Goal: Register for event/course: Sign up to attend an event or enroll in a course

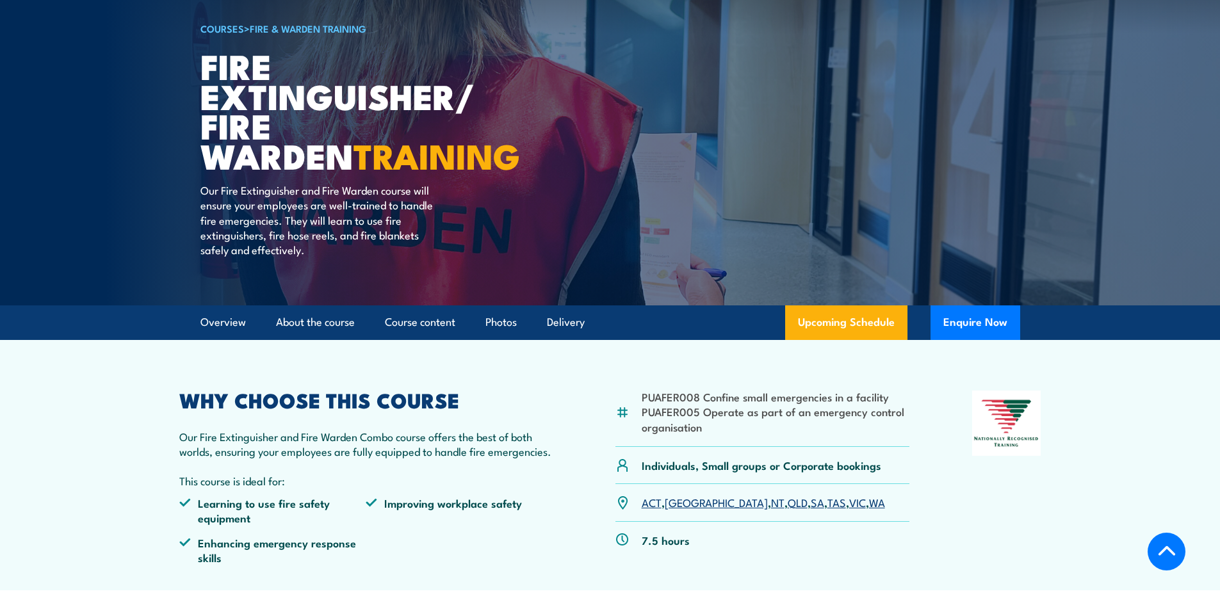
scroll to position [256, 0]
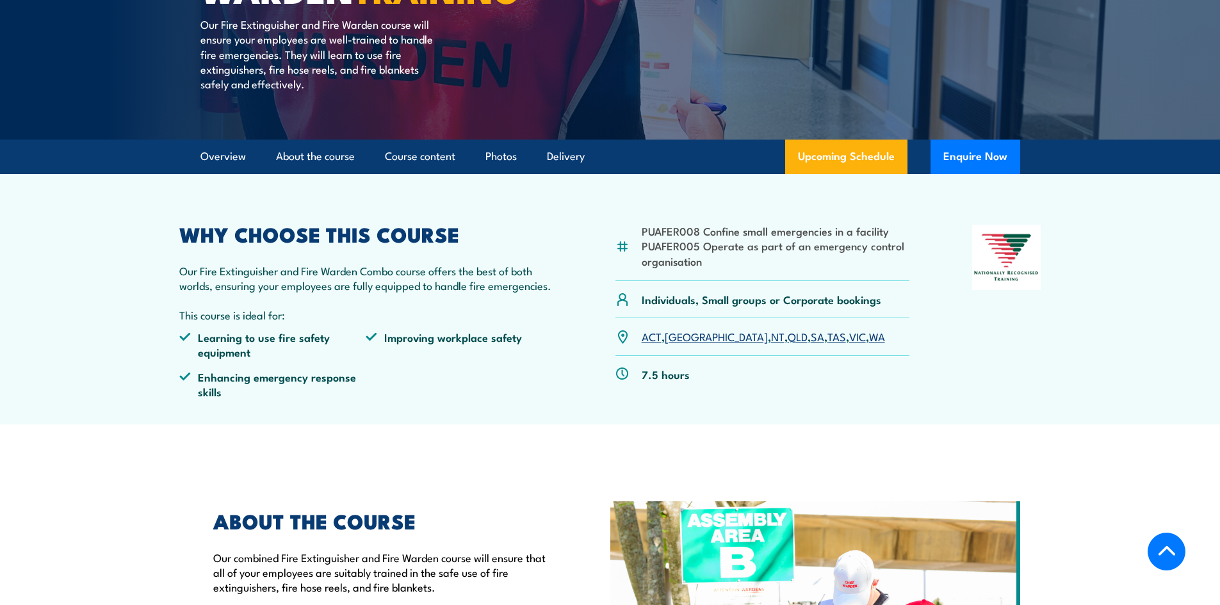
click at [771, 339] on link "NT" at bounding box center [777, 335] width 13 height 15
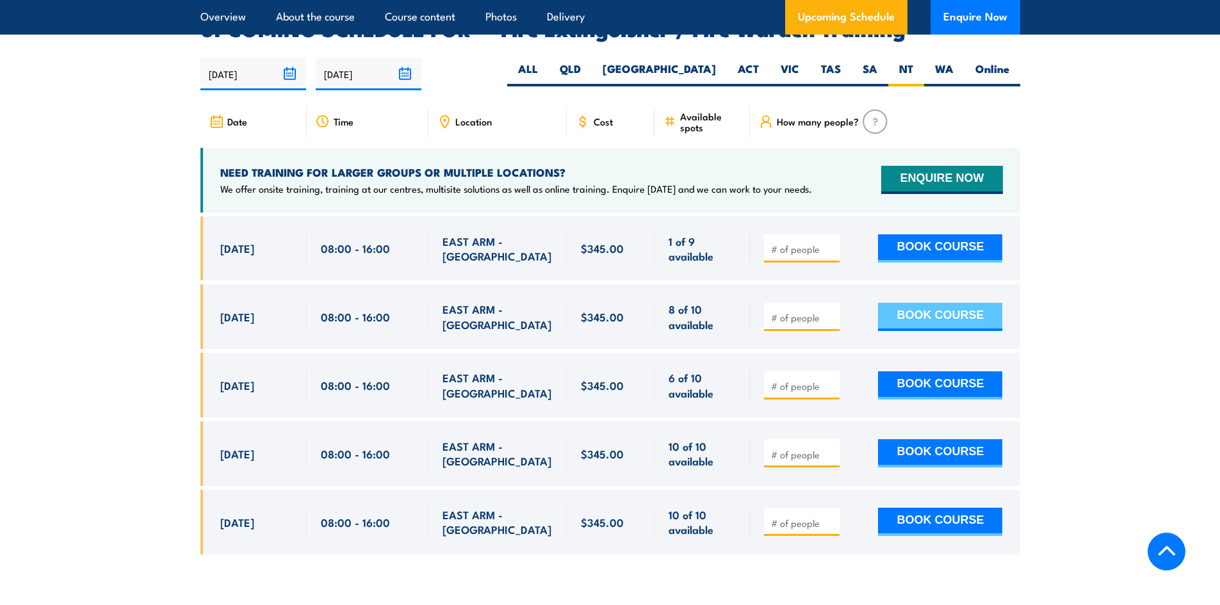
click at [915, 303] on button "BOOK COURSE" at bounding box center [940, 317] width 124 height 28
click at [824, 311] on input "number" at bounding box center [803, 317] width 64 height 13
type input "1"
click at [830, 311] on input "1" at bounding box center [803, 317] width 64 height 13
click at [919, 303] on button "BOOK COURSE" at bounding box center [940, 317] width 124 height 28
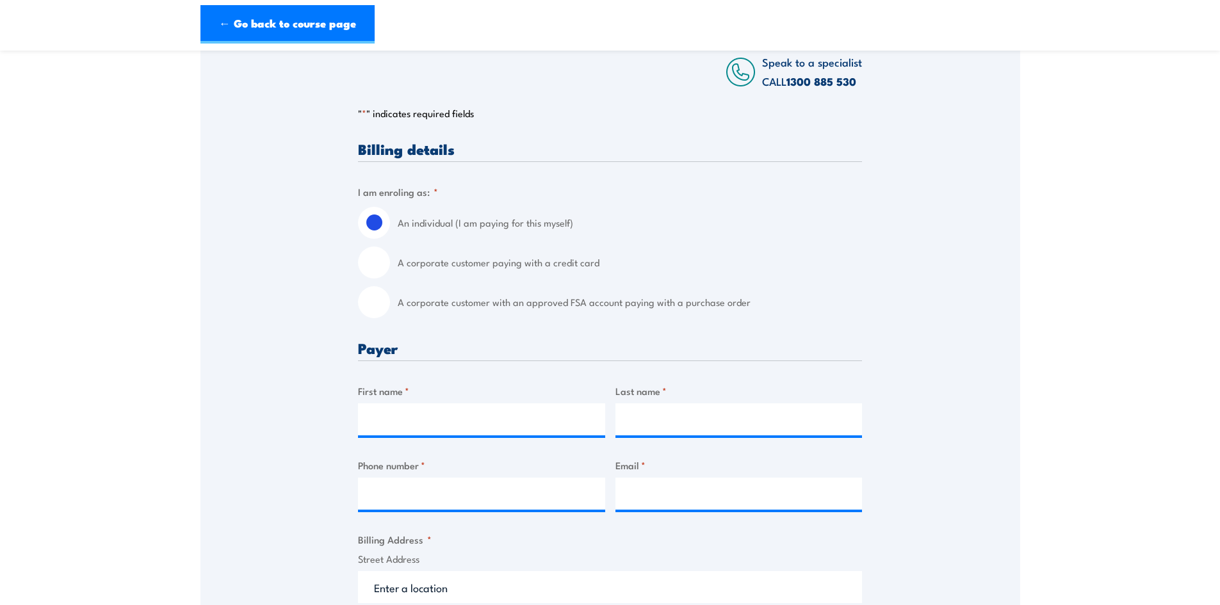
scroll to position [256, 0]
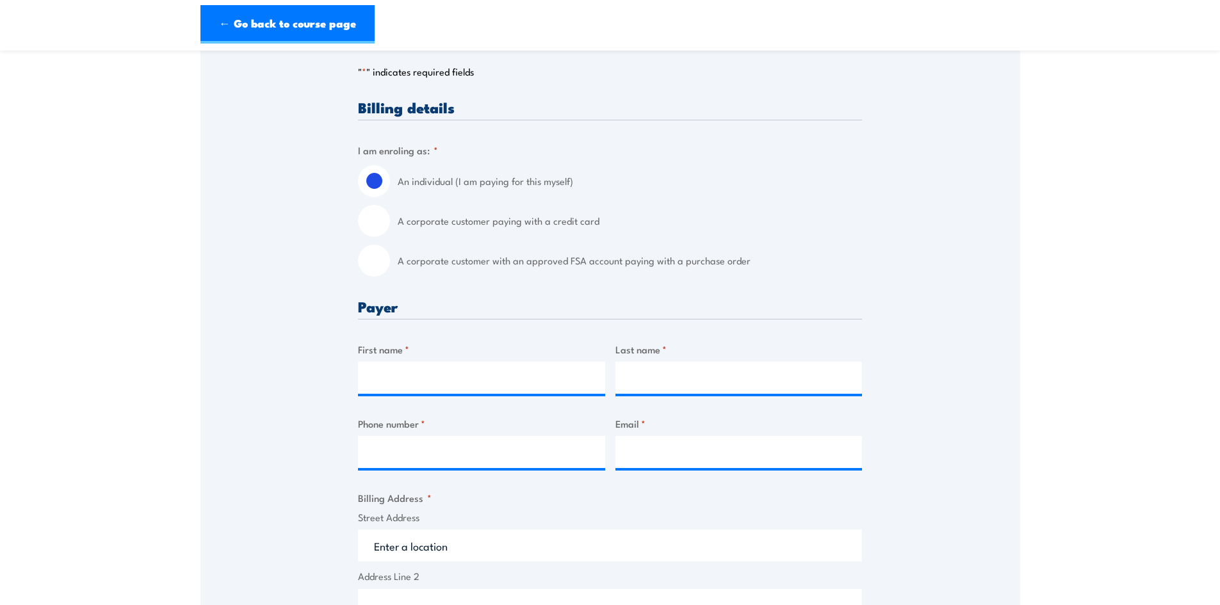
click at [382, 257] on input "A corporate customer with an approved FSA account paying with a purchase order" at bounding box center [374, 261] width 32 height 32
radio input "true"
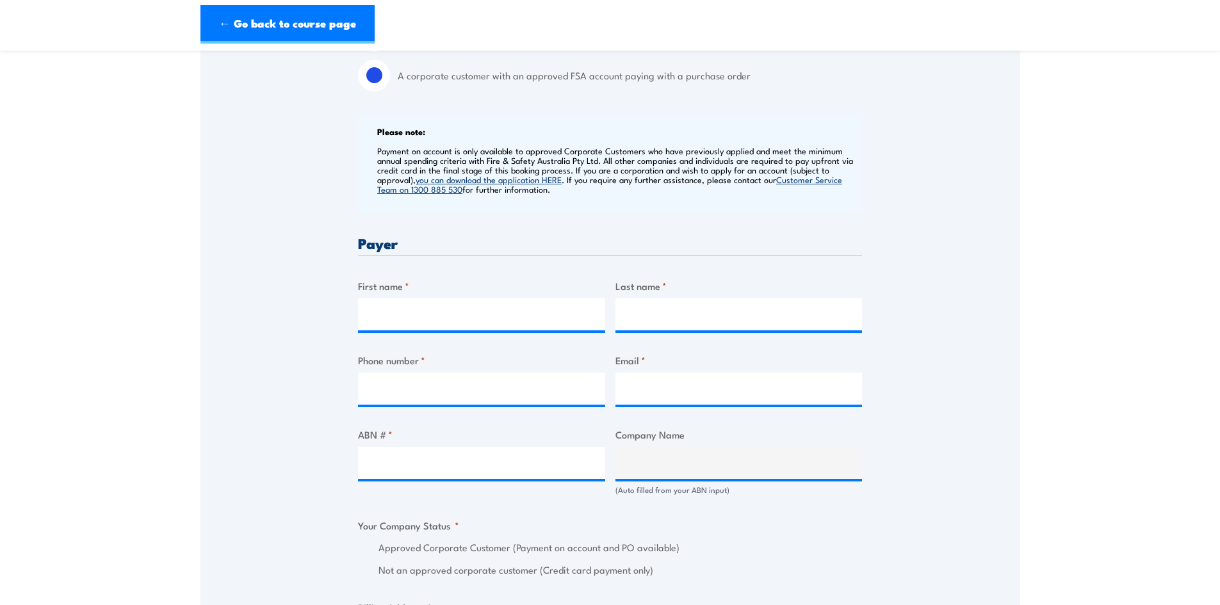
scroll to position [448, 0]
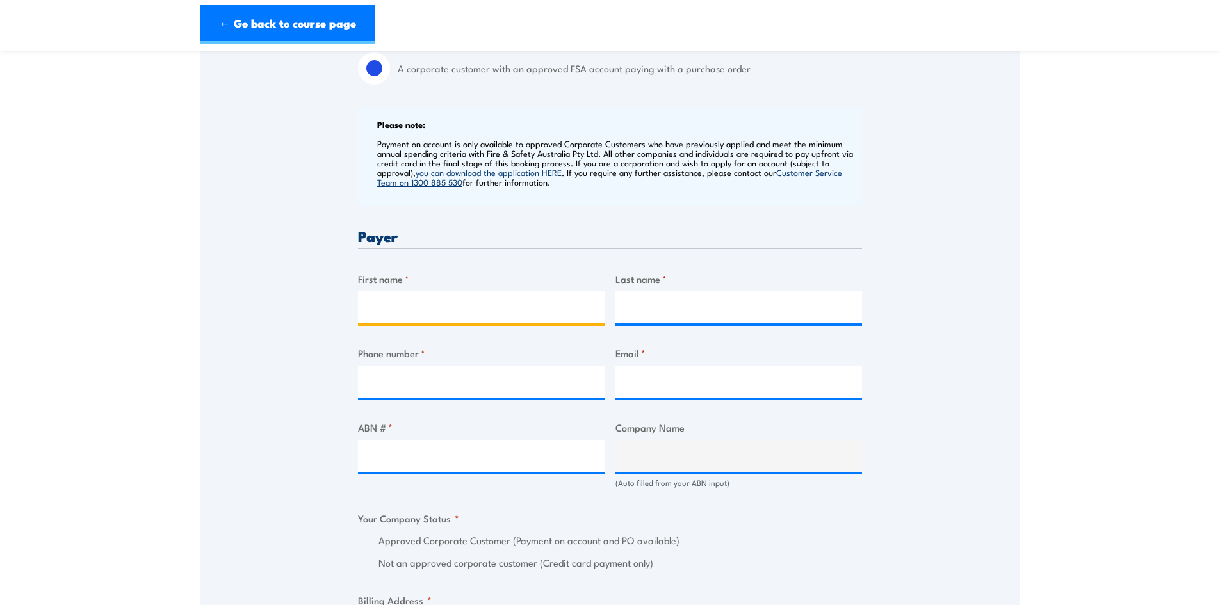
click at [391, 298] on input "First name *" at bounding box center [481, 307] width 247 height 32
type input "Sitzler"
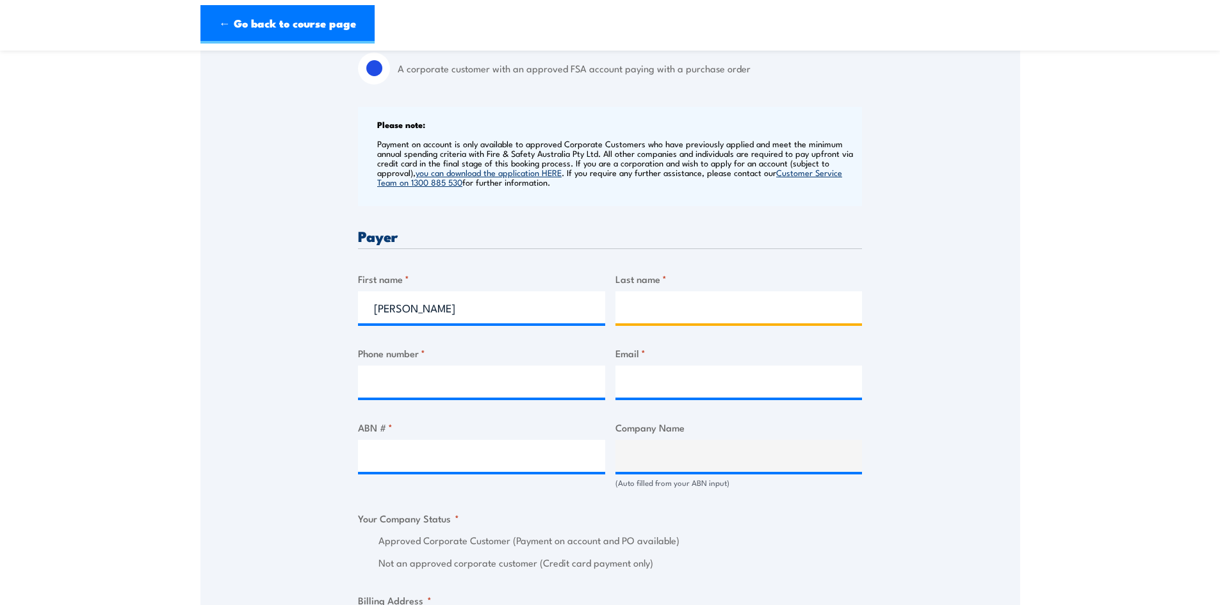
type input "Pty Ltd"
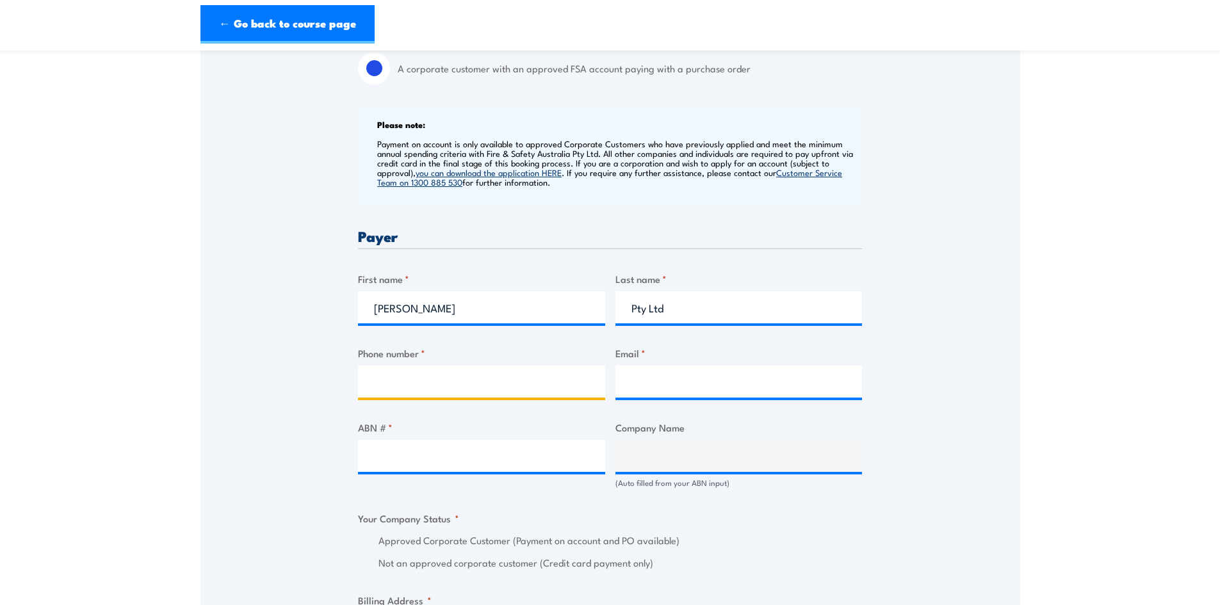
type input "0889224000"
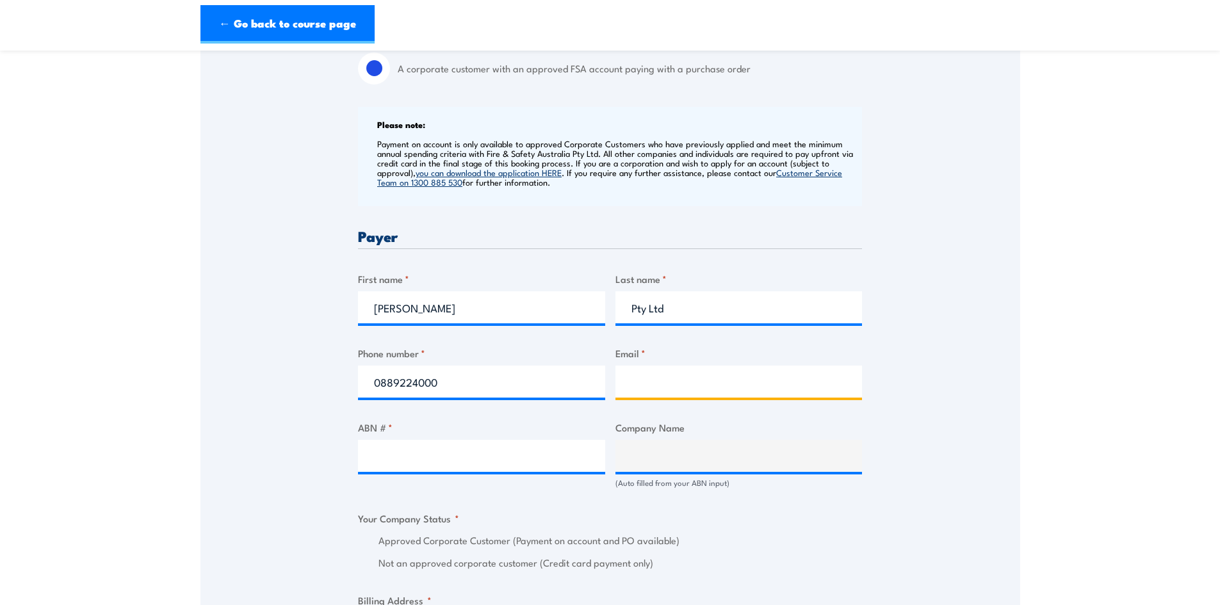
type input "training01@sitzler.com.au"
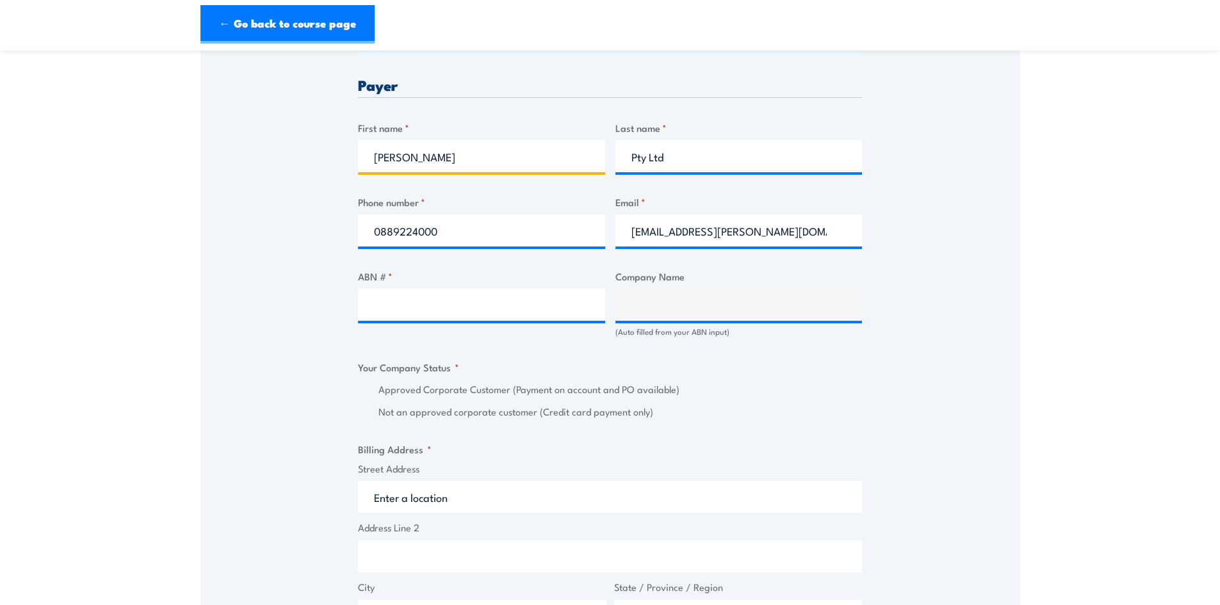
scroll to position [640, 0]
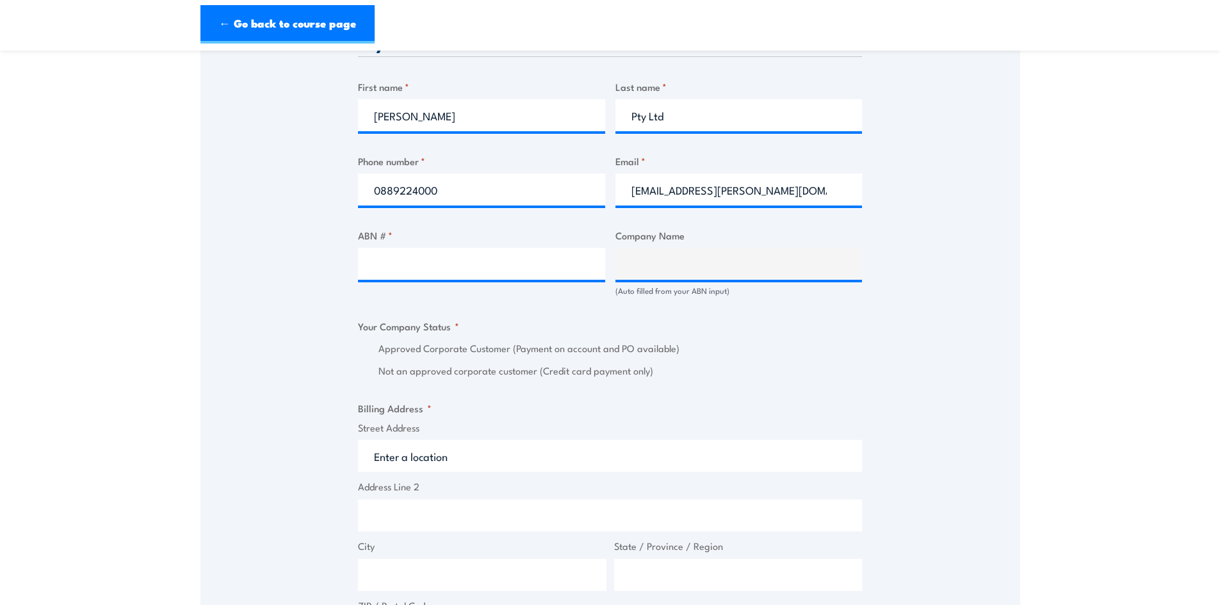
drag, startPoint x: 540, startPoint y: 246, endPoint x: 537, endPoint y: 256, distance: 10.3
click at [537, 254] on div "ABN # *" at bounding box center [481, 262] width 247 height 69
click at [532, 273] on input "ABN # *" at bounding box center [481, 264] width 247 height 32
paste input "17 091 273 013"
type input "17 091 273 013"
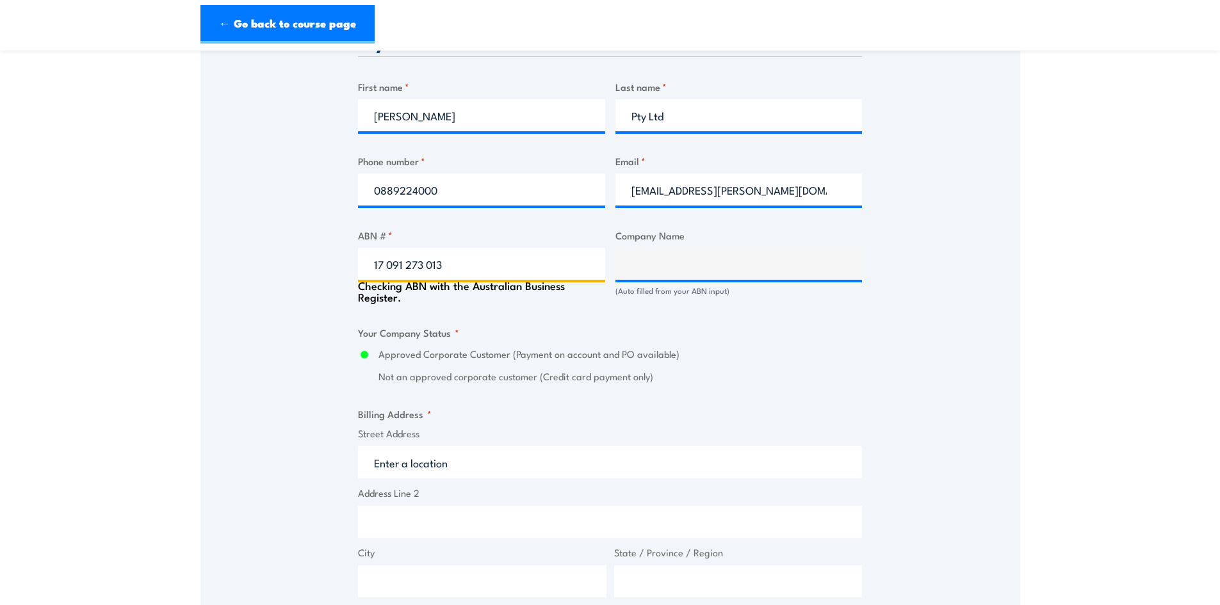
type input "SITZLER PTY LTD"
radio input "true"
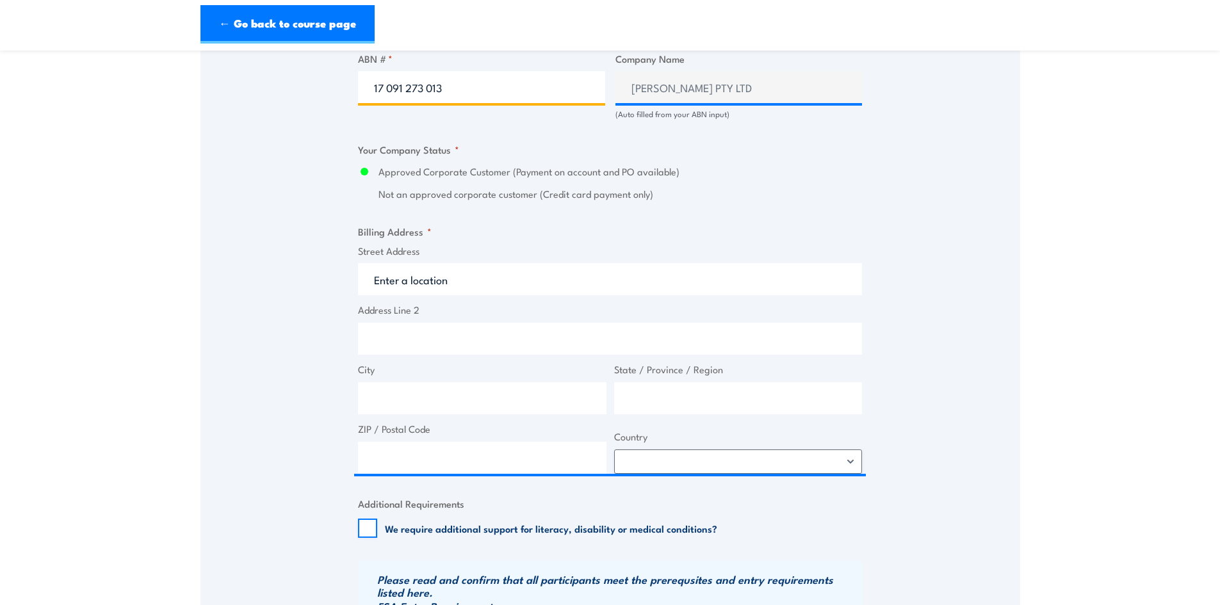
scroll to position [832, 0]
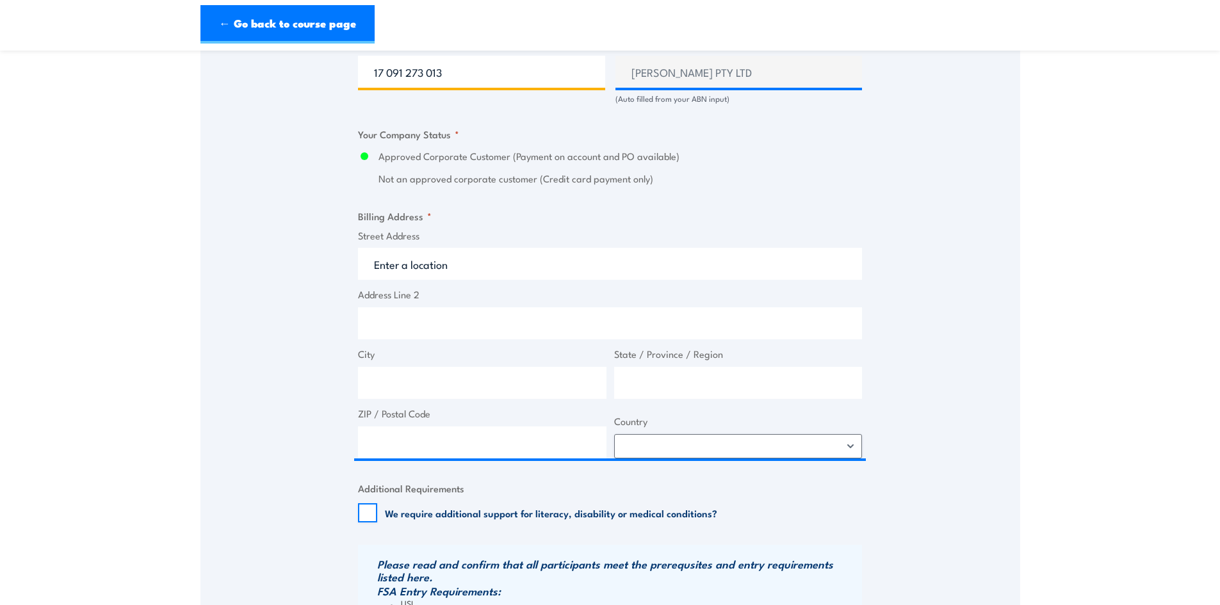
type input "17 091 273 013"
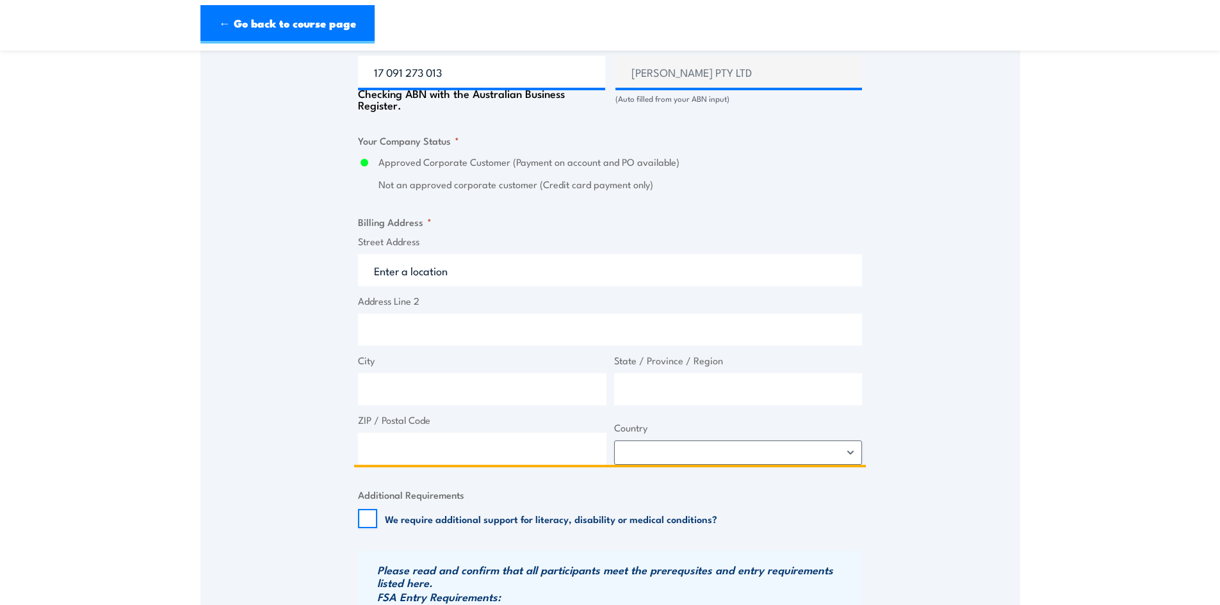
click at [467, 271] on input "Street Address" at bounding box center [610, 270] width 504 height 32
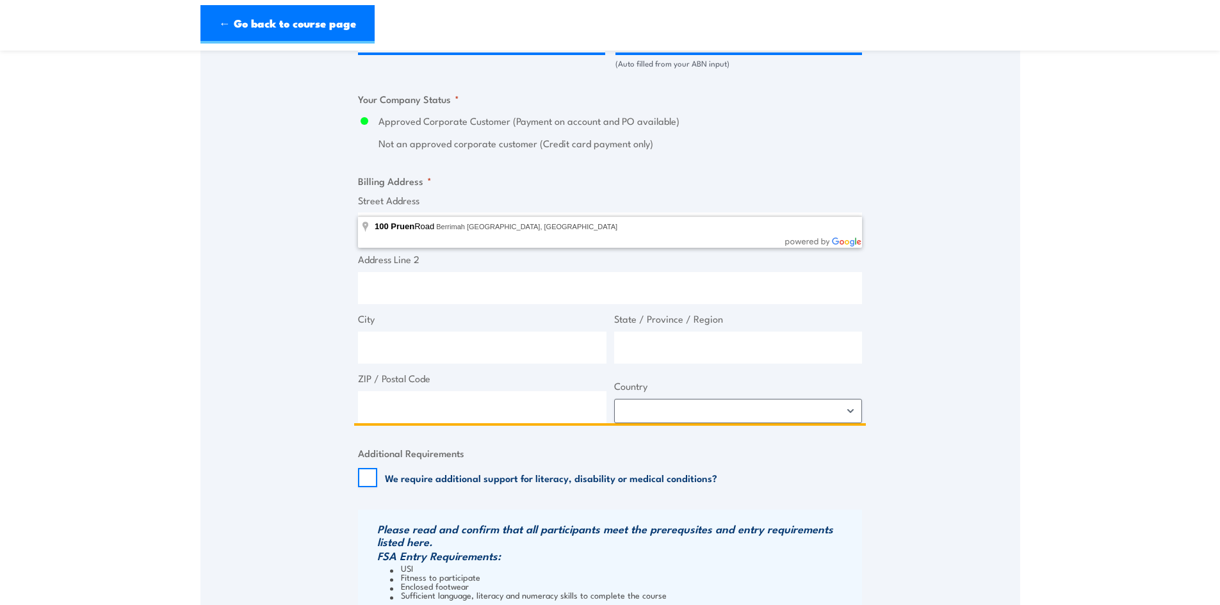
scroll to position [896, 0]
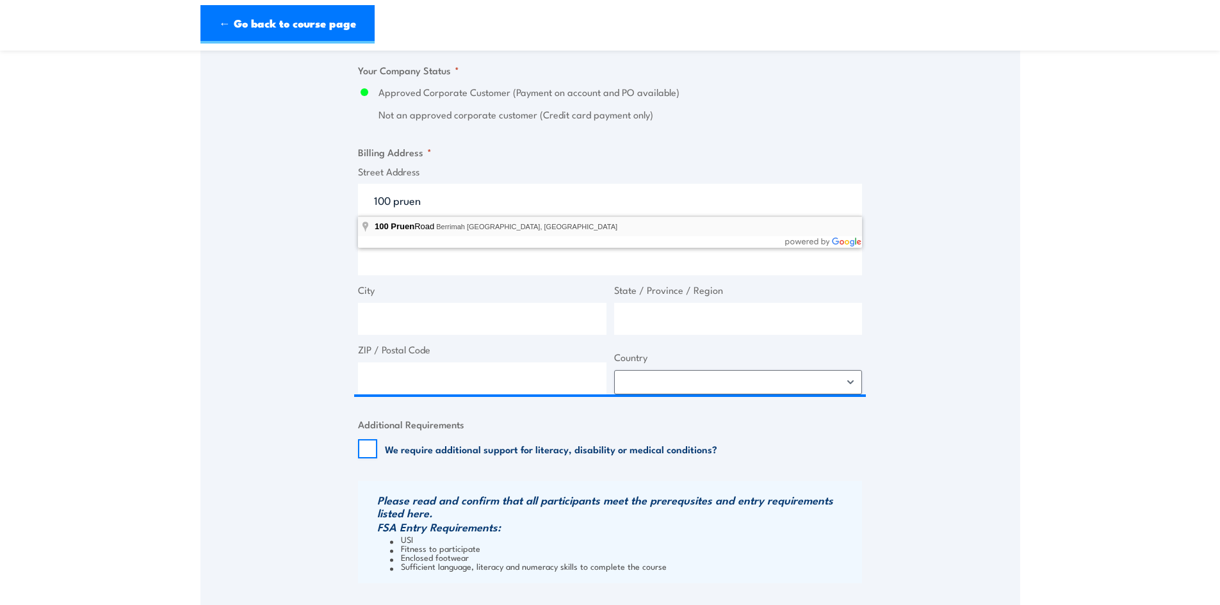
type input "100 Pruen Road, Berrimah NT, Australia"
type input "100 Pruen Rd"
type input "Berrimah"
type input "Northern Territory"
type input "0828"
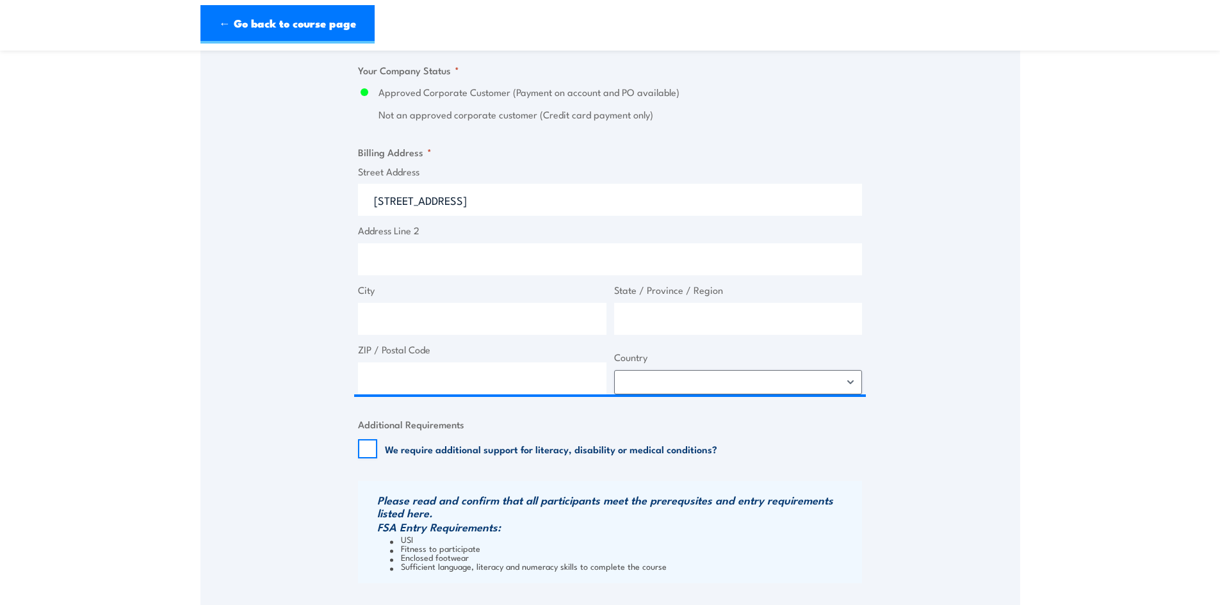
select select "Australia"
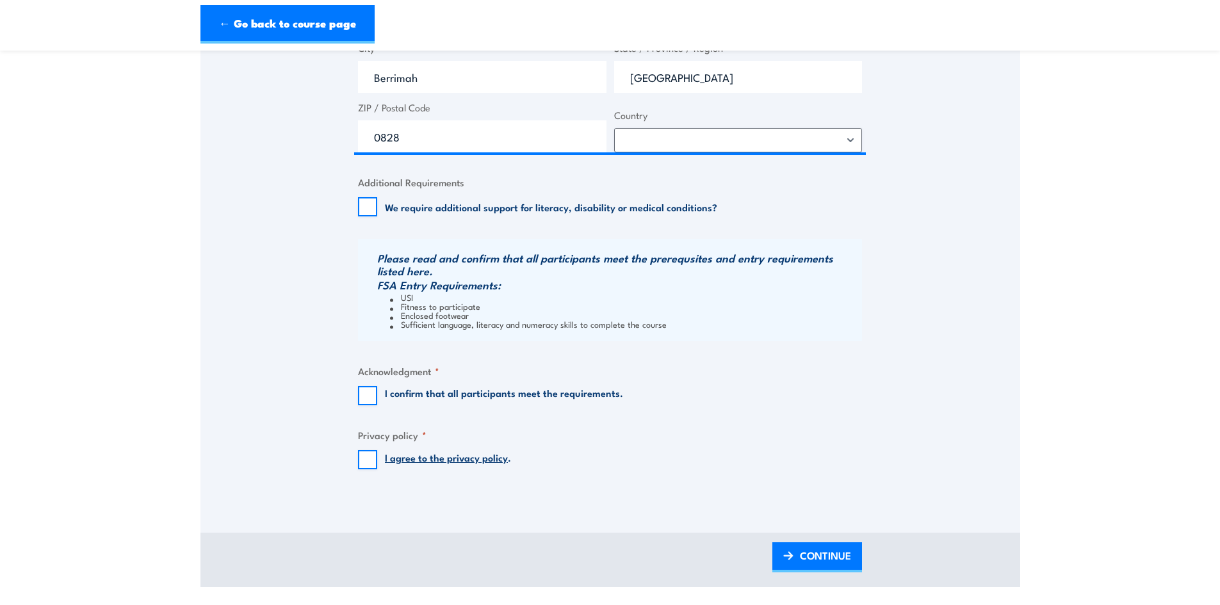
scroll to position [1216, 0]
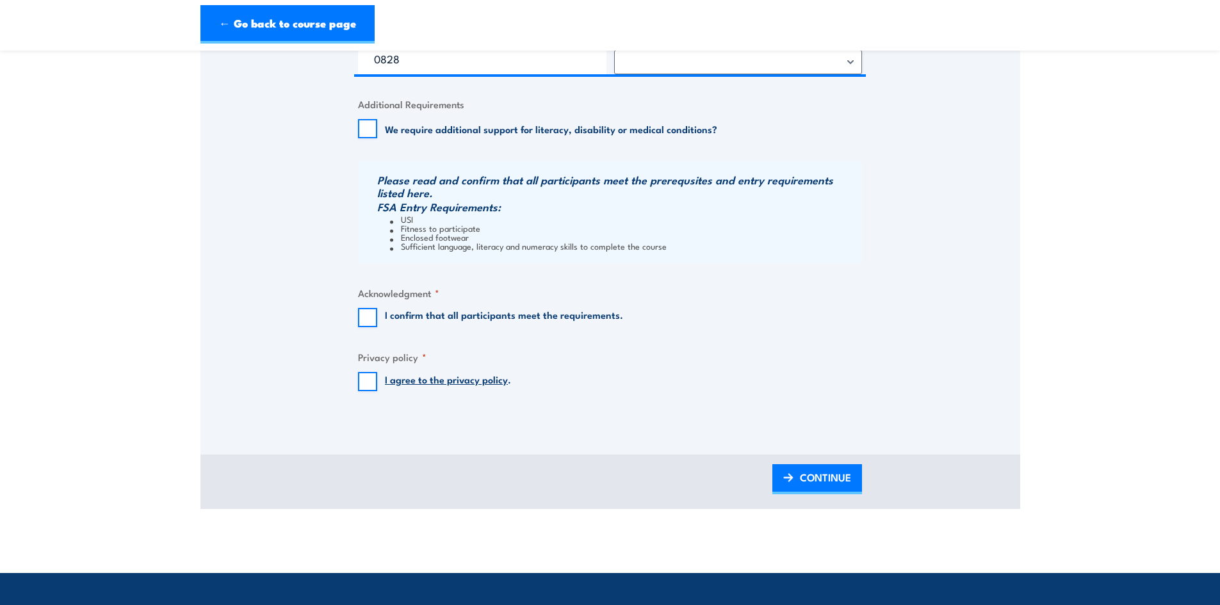
drag, startPoint x: 357, startPoint y: 327, endPoint x: 365, endPoint y: 333, distance: 9.6
click at [362, 375] on input "I agree to the privacy policy ." at bounding box center [367, 381] width 19 height 19
checkbox input "true"
click at [367, 321] on input "I confirm that all participants meet the requirements." at bounding box center [367, 317] width 19 height 19
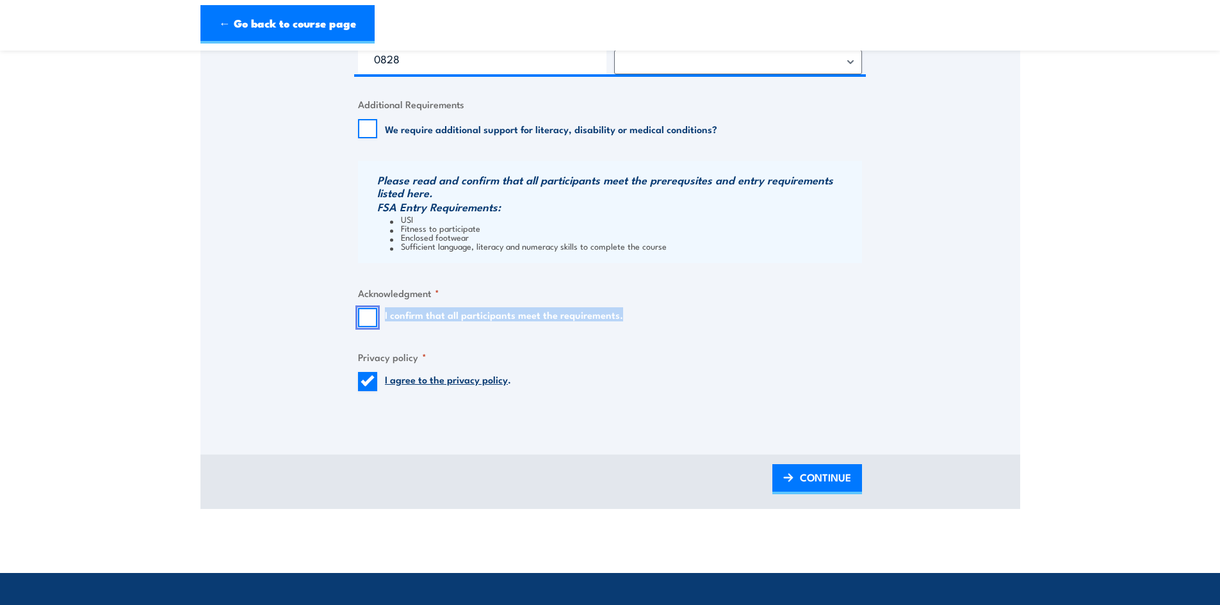
checkbox input "true"
click at [846, 325] on fieldset "Acknowledgment * I confirm that all participants meet the requirements." at bounding box center [610, 307] width 504 height 42
click at [837, 482] on span "CONTINUE" at bounding box center [825, 477] width 51 height 34
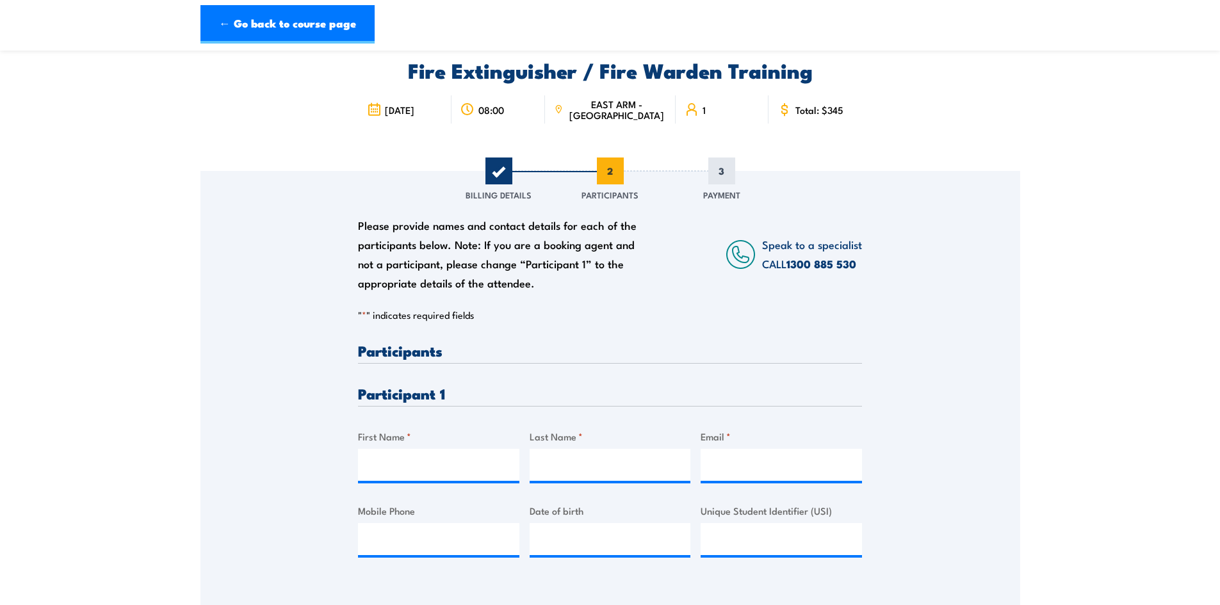
scroll to position [0, 0]
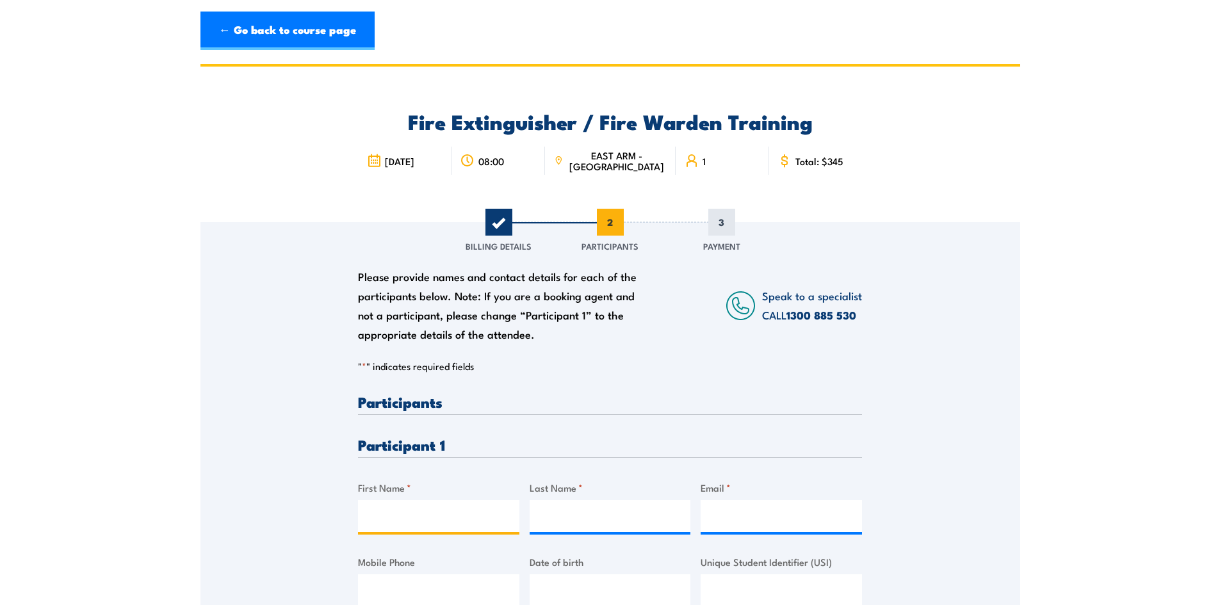
click at [465, 526] on input "First Name *" at bounding box center [438, 516] width 161 height 32
paste input "Adam Steevens"
type input "Adam Steevens"
click at [580, 524] on input "Last Name *" at bounding box center [609, 516] width 161 height 32
paste input "Adam Steevens"
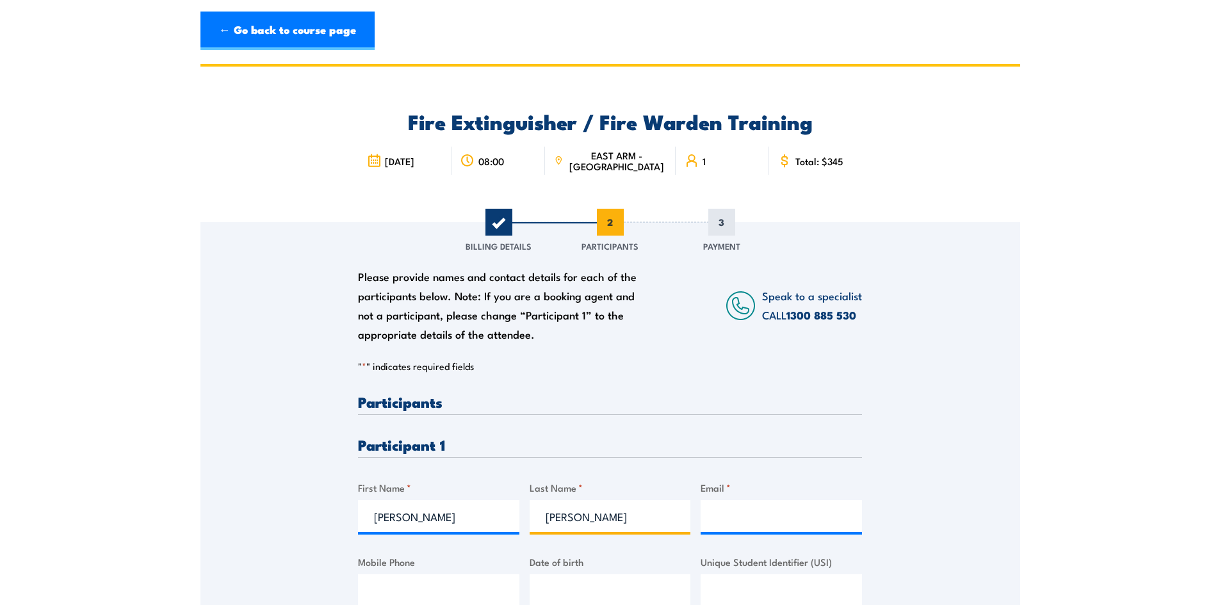
type input "Adam Steevens"
click at [817, 519] on input "Email *" at bounding box center [780, 516] width 161 height 32
paste input "adam.steevens@sitzler.com.au"
type input "adam.steevens@sitzler.com.au"
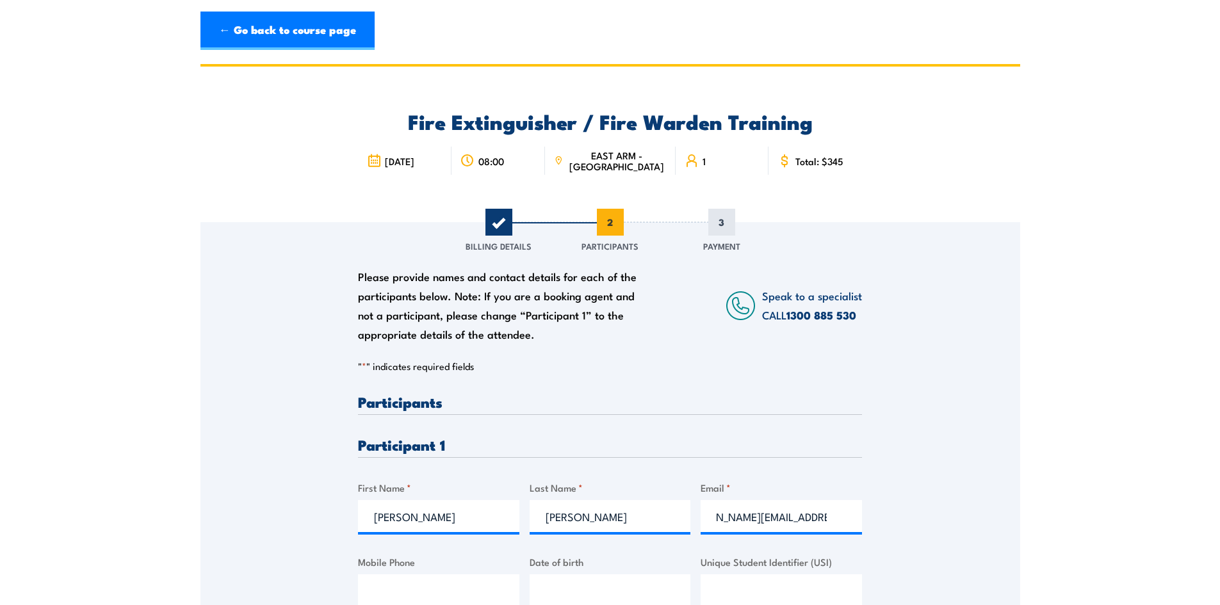
scroll to position [0, 0]
click at [907, 485] on div "Please provide names and contact details for each of the participants below. No…" at bounding box center [610, 428] width 820 height 412
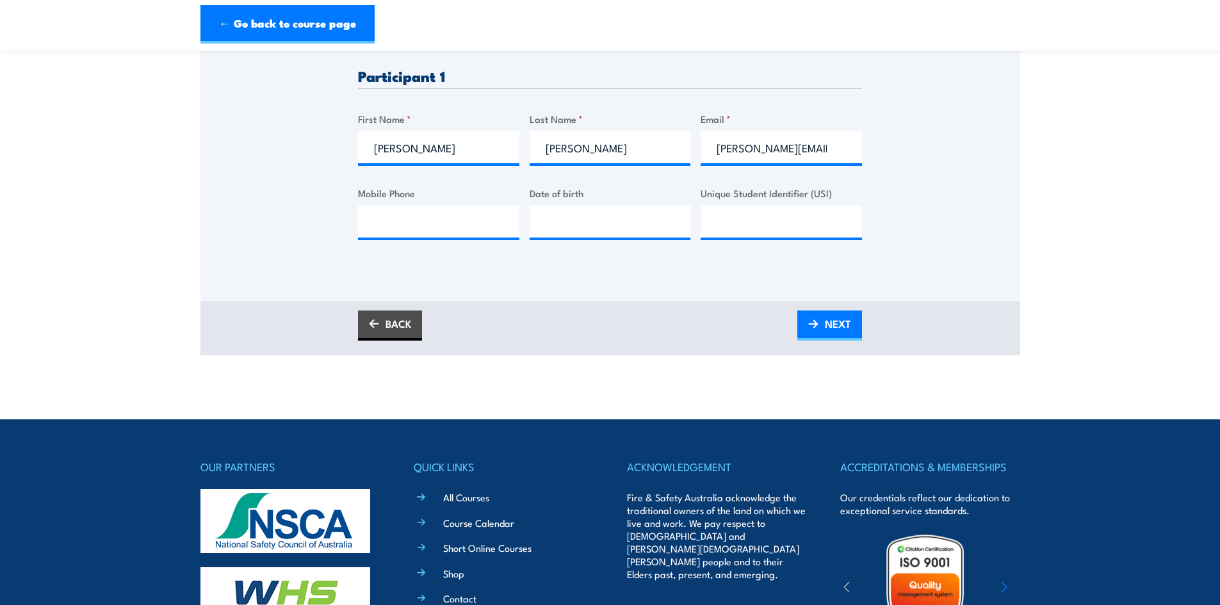
scroll to position [320, 0]
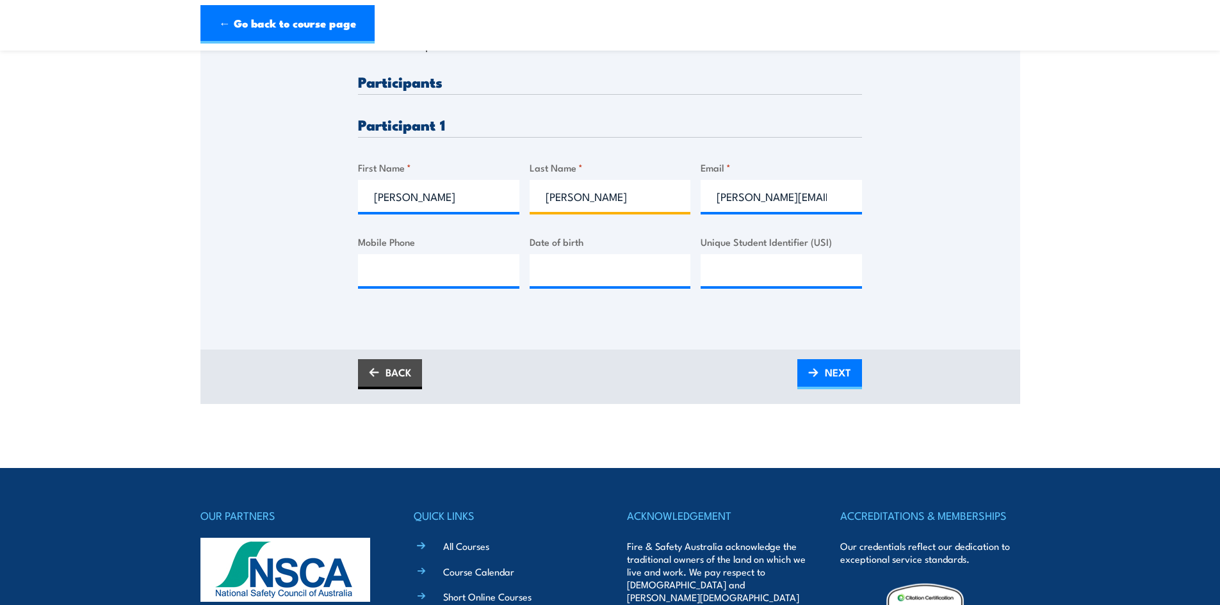
drag, startPoint x: 577, startPoint y: 197, endPoint x: 499, endPoint y: 198, distance: 78.8
click at [499, 198] on div "Please provide names and contact details for each of the participants below. No…" at bounding box center [610, 191] width 504 height 234
type input "Steevens"
drag, startPoint x: 401, startPoint y: 199, endPoint x: 483, endPoint y: 198, distance: 82.0
click at [483, 198] on input "Adam Steevens" at bounding box center [438, 196] width 161 height 32
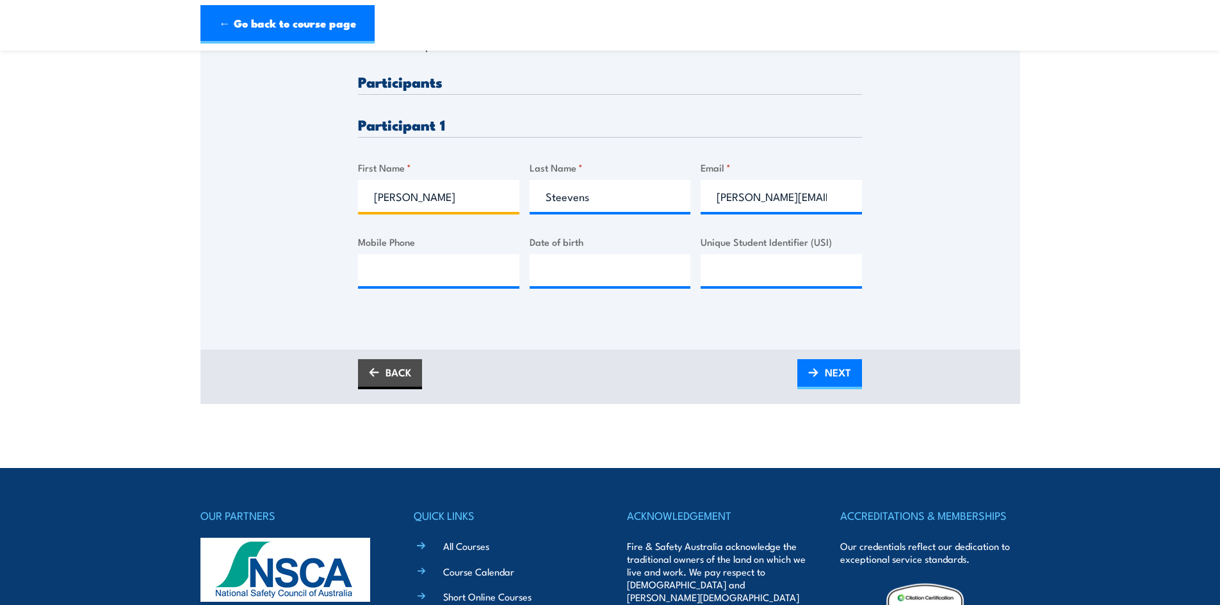
type input "Adam"
click at [456, 284] on input "Mobile Phone" at bounding box center [438, 270] width 161 height 32
paste input "0499 780 475"
type input "0499 780 475"
type input "__/__/____"
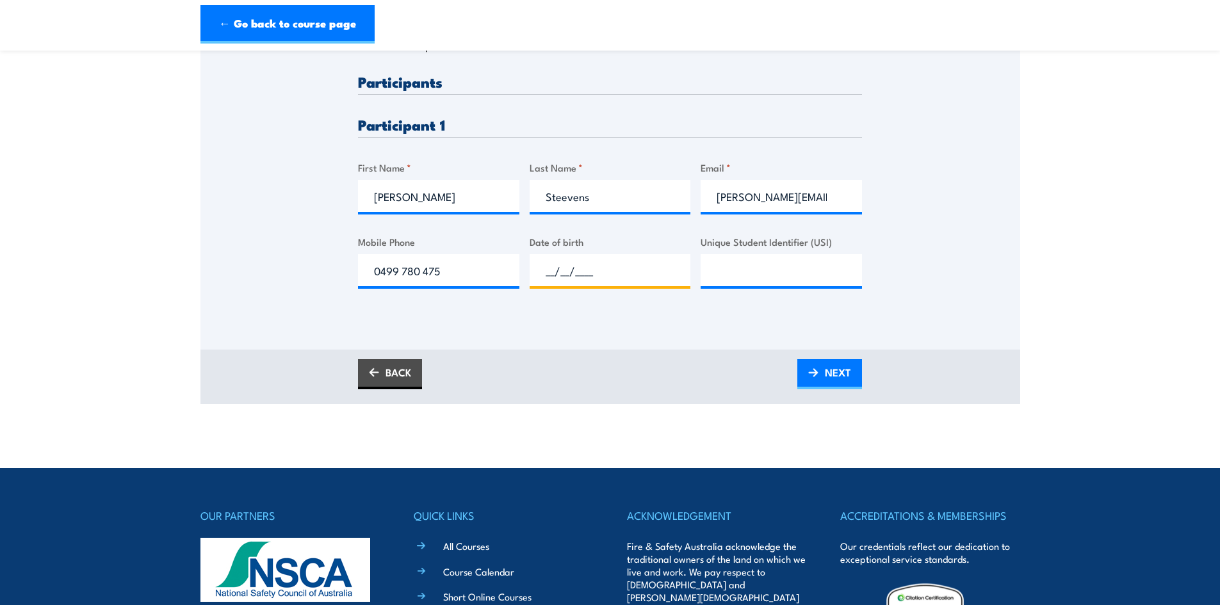
click at [542, 273] on input "__/__/____" at bounding box center [609, 270] width 161 height 32
click at [544, 262] on input "__/__/____" at bounding box center [609, 270] width 161 height 32
type input "28/07/1986"
click at [827, 251] on div "Unique Student Identifier (USI)" at bounding box center [780, 260] width 161 height 52
click at [949, 279] on div "Please provide names and contact details for each of the participants below. No…" at bounding box center [610, 108] width 820 height 412
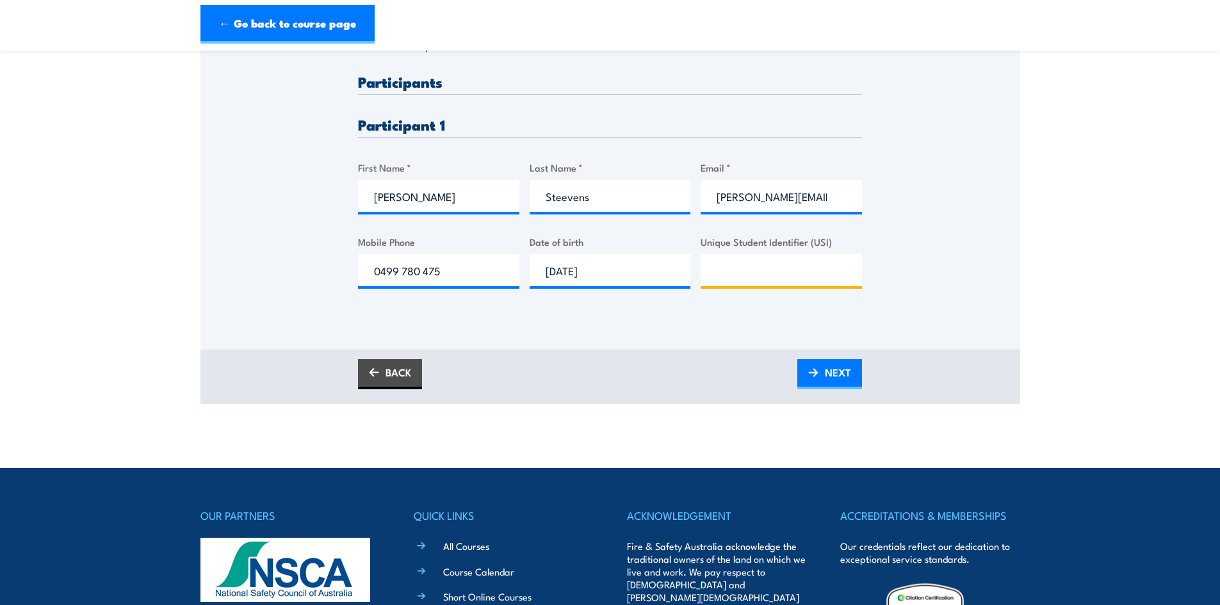
click at [813, 268] on input "Unique Student Identifier (USI)" at bounding box center [780, 270] width 161 height 32
paste input "VF4MCMCZRW"
type input "VF4MCMCZRW"
click at [835, 360] on span "NEXT" at bounding box center [838, 372] width 26 height 34
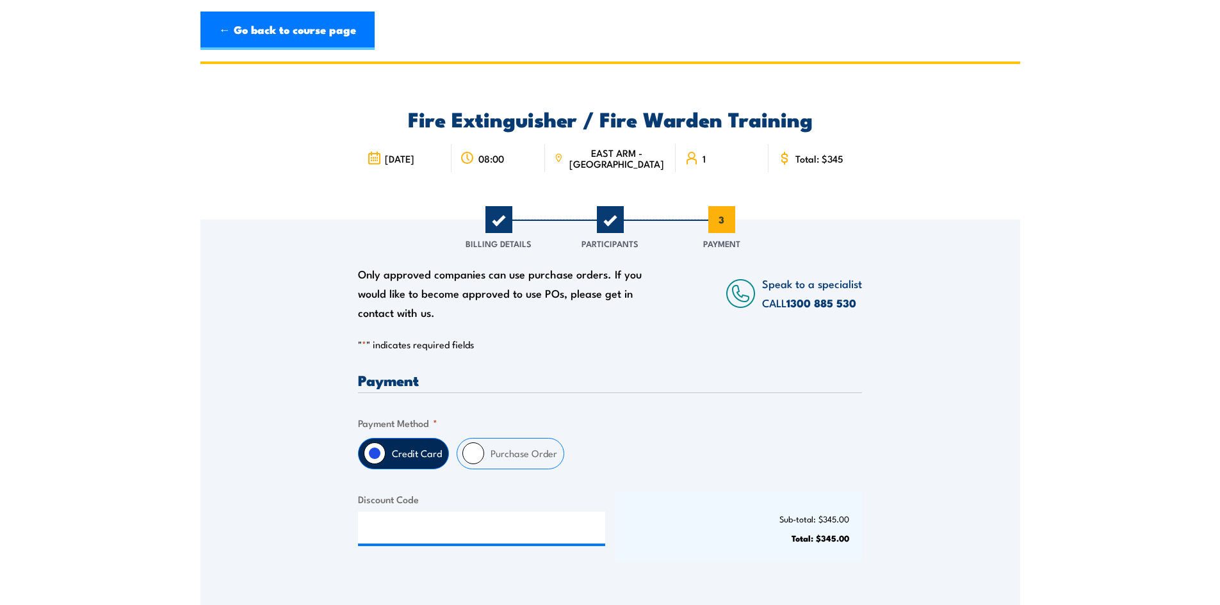
scroll to position [0, 0]
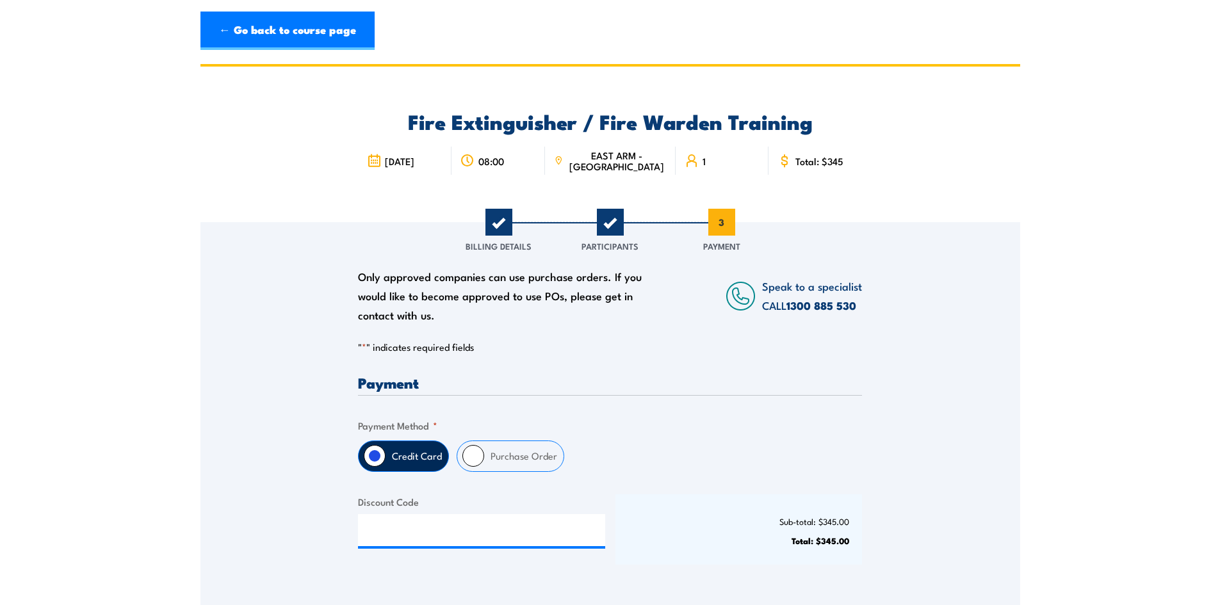
click at [477, 461] on input "Purchase Order" at bounding box center [473, 456] width 22 height 22
radio input "true"
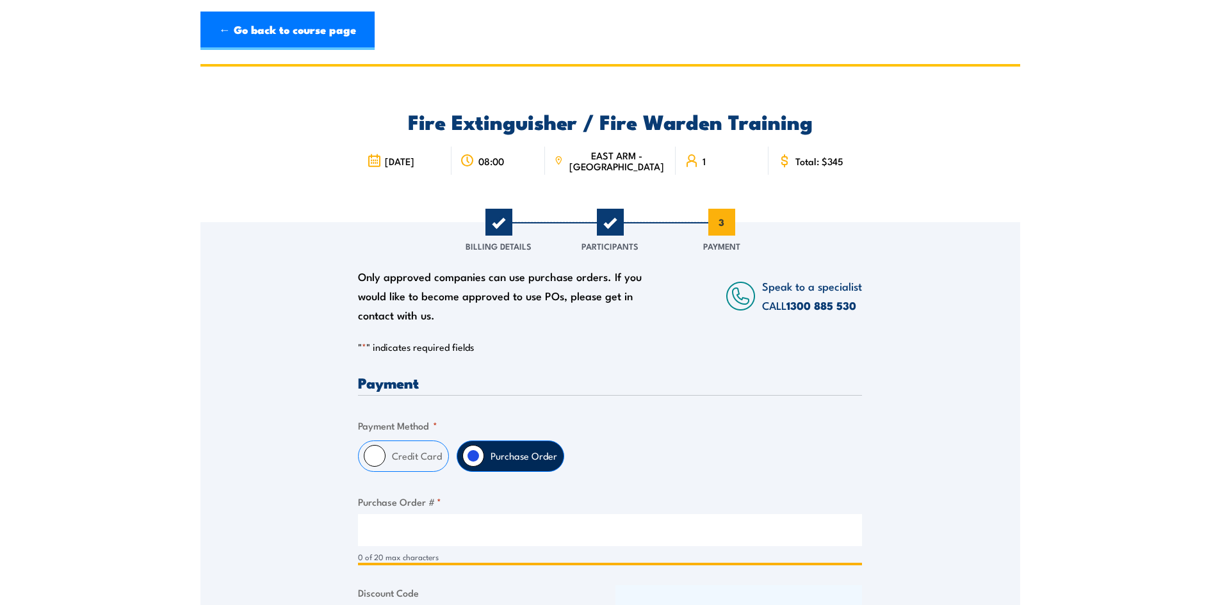
click at [492, 536] on input "Purchase Order # *" at bounding box center [610, 530] width 504 height 32
paste input "132549"
type input "132549"
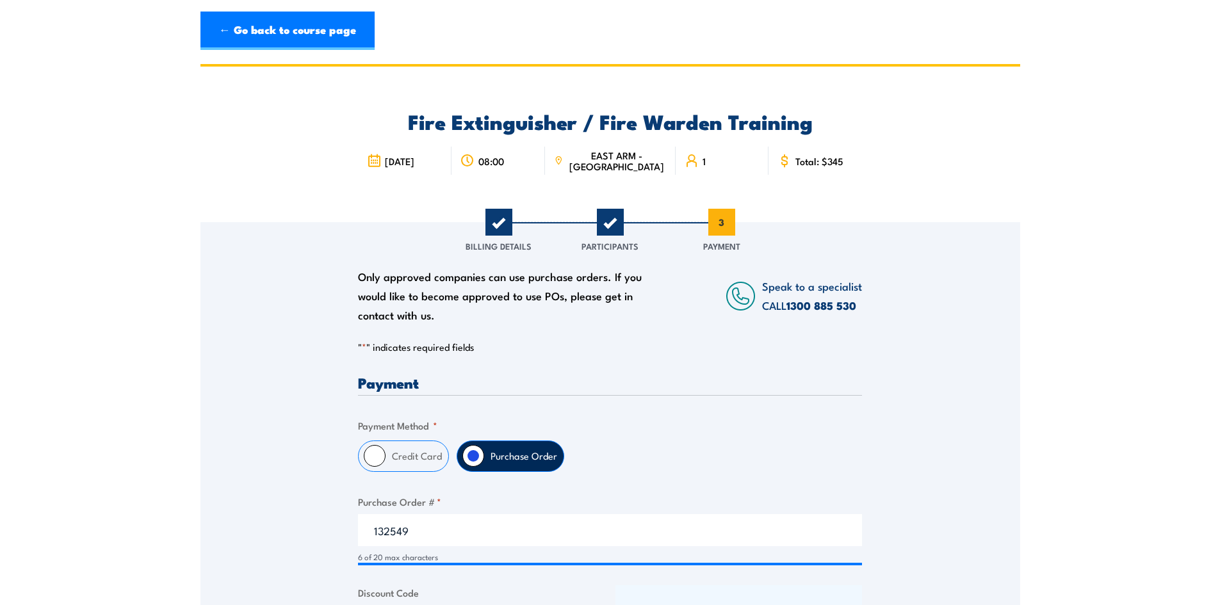
click at [799, 400] on div "Payment Only approved companies can use purchase orders. If you would like to b…" at bounding box center [610, 526] width 504 height 303
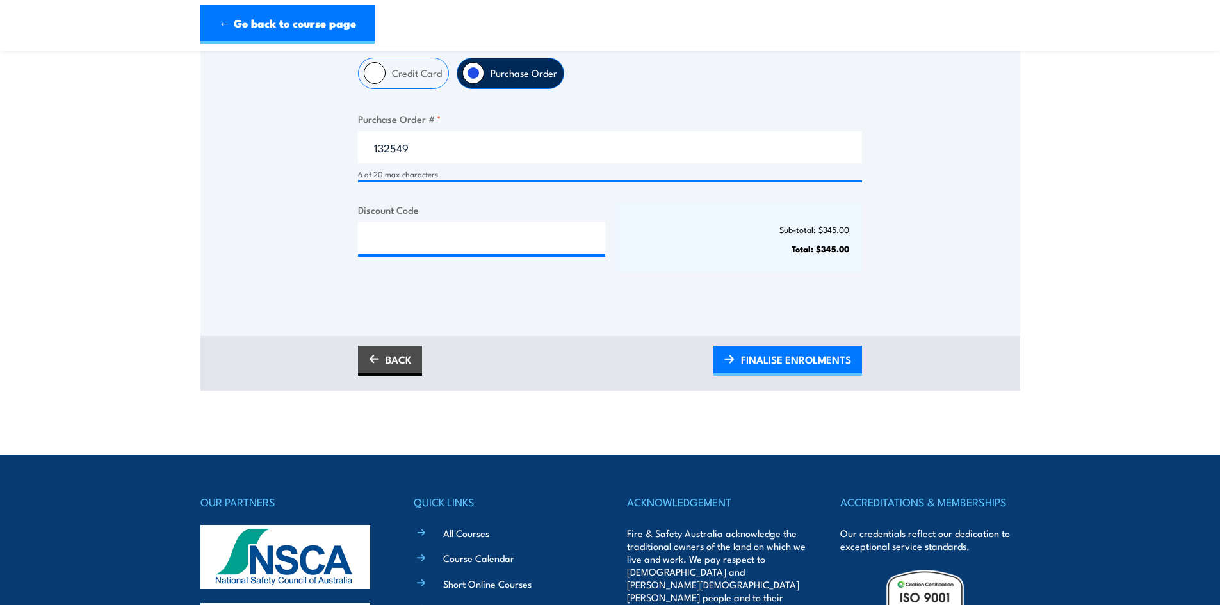
scroll to position [384, 0]
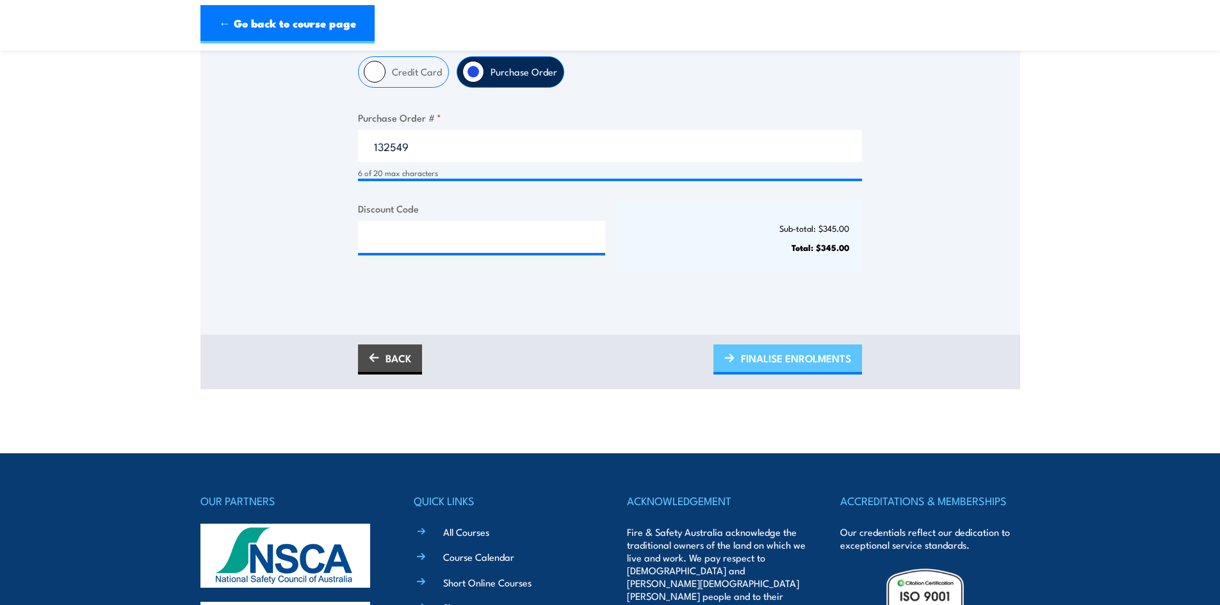
click at [790, 360] on span "FINALISE ENROLMENTS" at bounding box center [796, 358] width 110 height 34
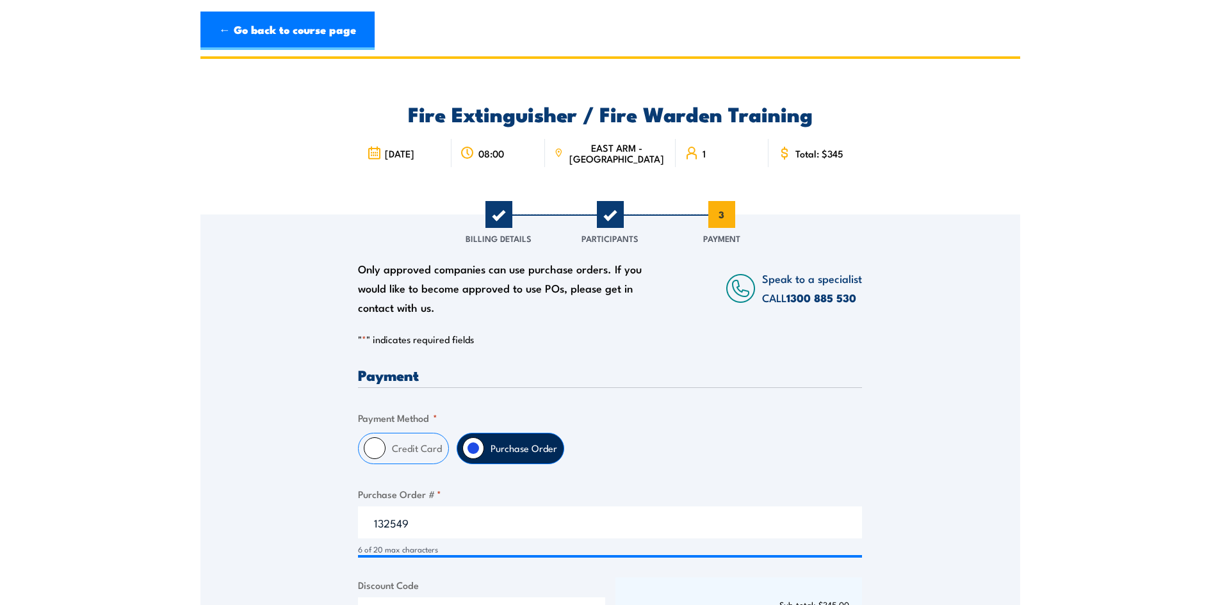
scroll to position [0, 0]
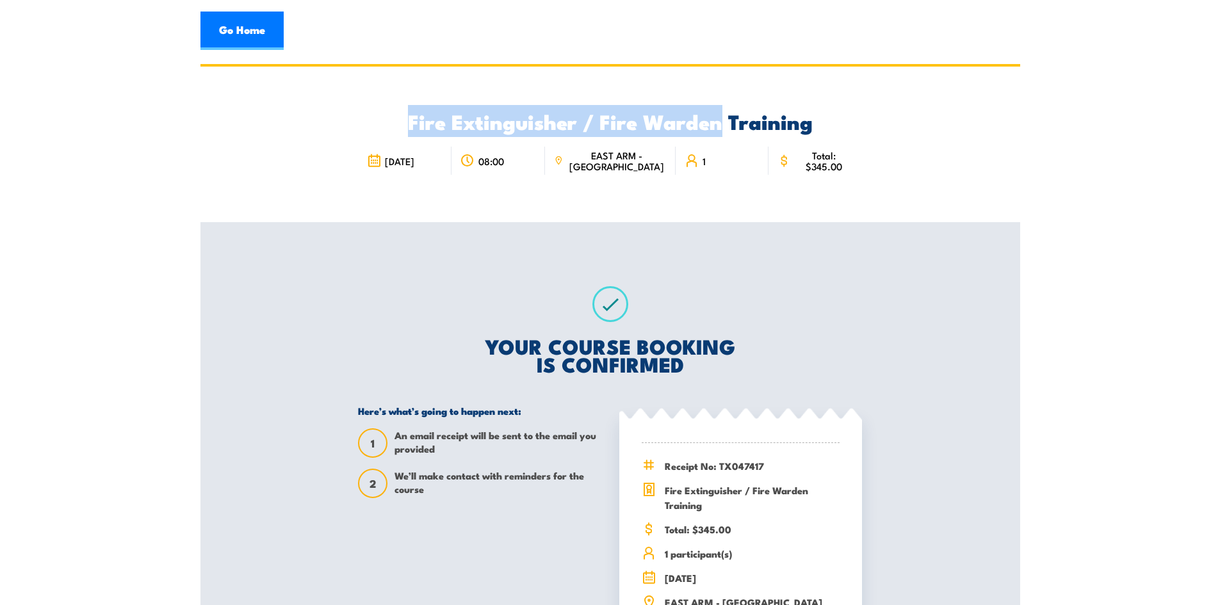
drag, startPoint x: 414, startPoint y: 125, endPoint x: 722, endPoint y: 119, distance: 308.0
click at [722, 119] on h2 "Fire Extinguisher / Fire Warden Training" at bounding box center [610, 121] width 504 height 18
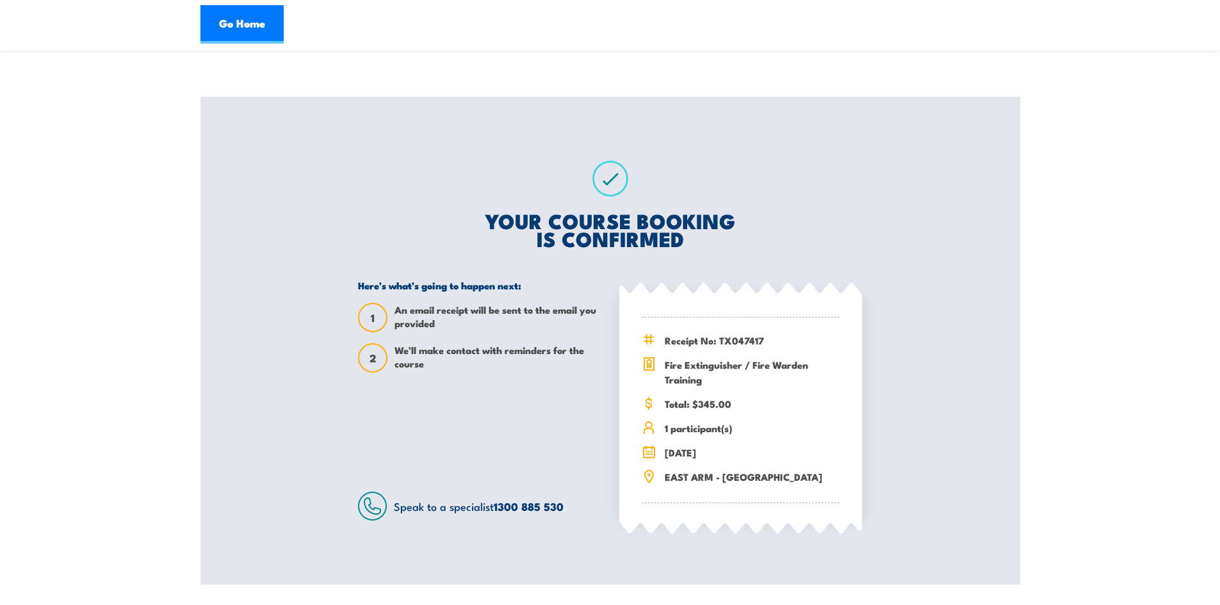
scroll to position [128, 0]
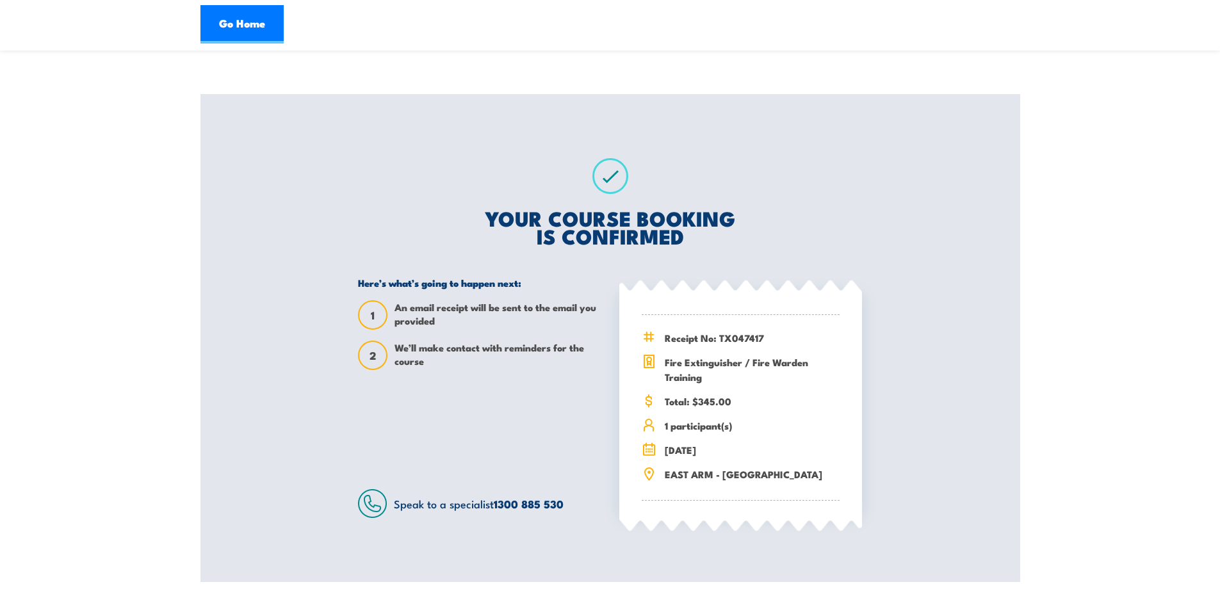
click at [1113, 168] on section "Fire Extinguisher / Fire Warden Training 08:00 1 1" at bounding box center [610, 259] width 1220 height 646
